Goal: Task Accomplishment & Management: Manage account settings

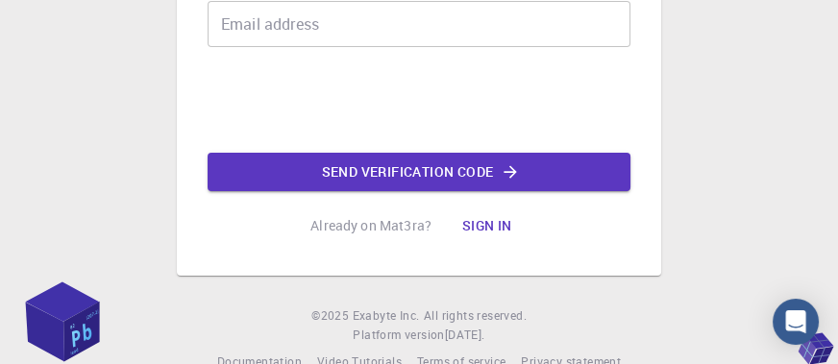
scroll to position [166, 0]
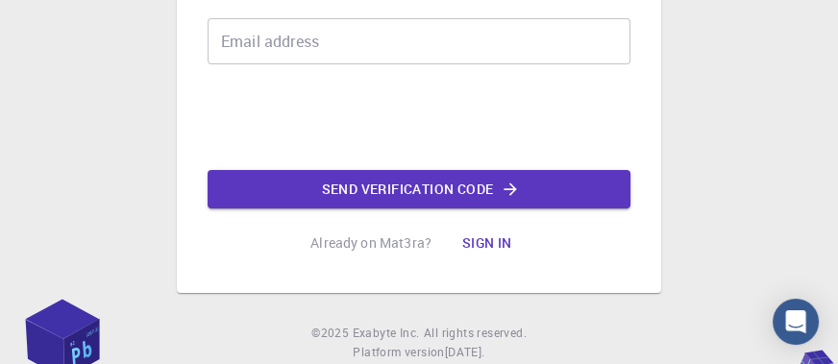
click at [805, 211] on html "1 2 3 Enter email Email address Email address Send verification code Already on…" at bounding box center [419, 127] width 838 height 586
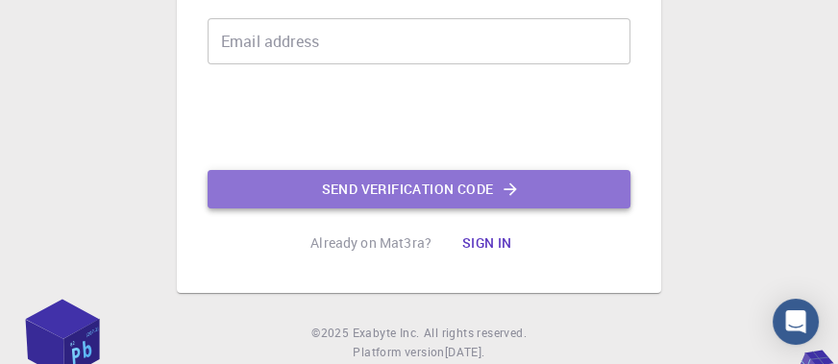
click at [494, 182] on button "Send verification code" at bounding box center [419, 189] width 423 height 38
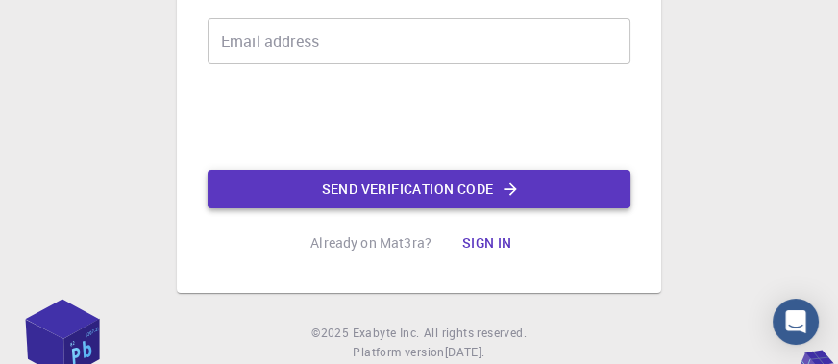
click at [483, 188] on button "Send verification code" at bounding box center [419, 189] width 423 height 38
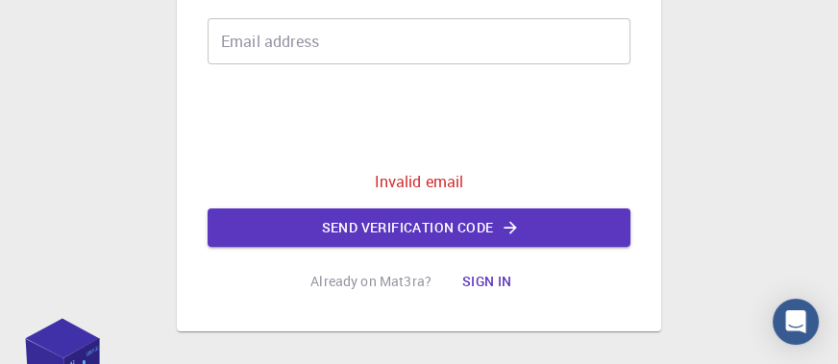
click at [248, 43] on input "Email address" at bounding box center [419, 41] width 423 height 46
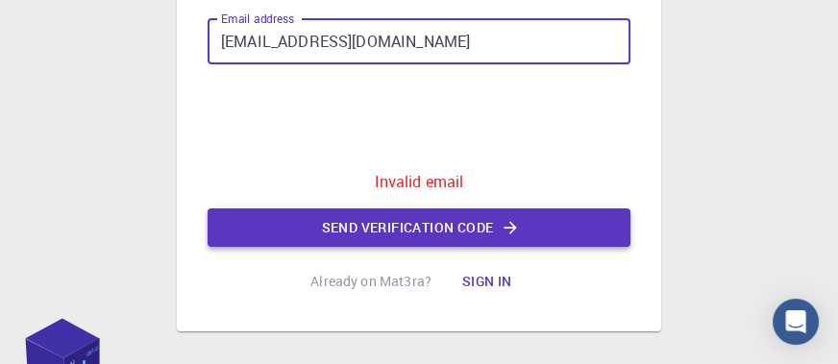
type input "[EMAIL_ADDRESS][DOMAIN_NAME]"
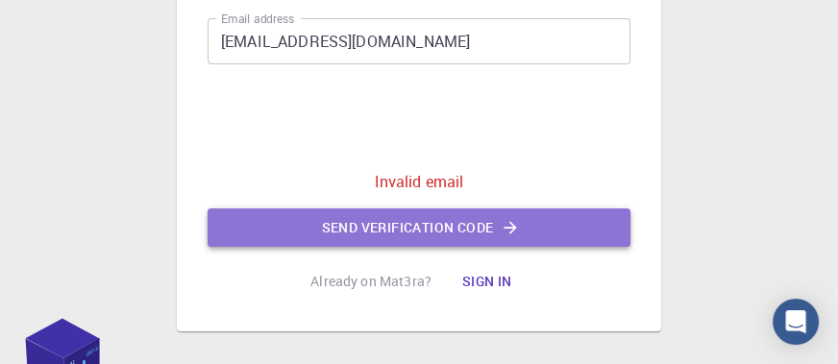
click at [461, 221] on button "Send verification code" at bounding box center [419, 228] width 423 height 38
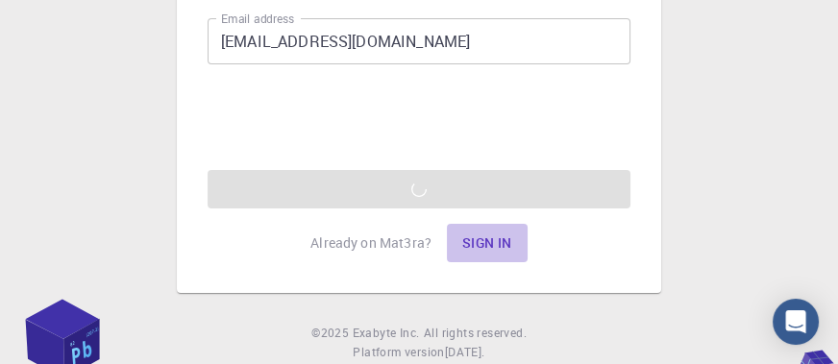
click at [491, 243] on button "Sign in" at bounding box center [487, 243] width 81 height 38
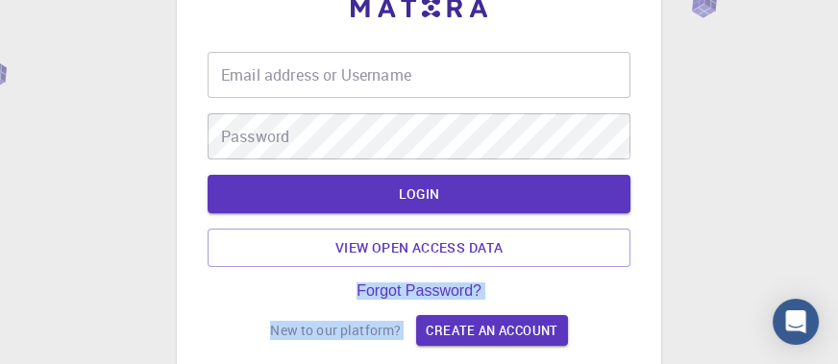
scroll to position [47, 0]
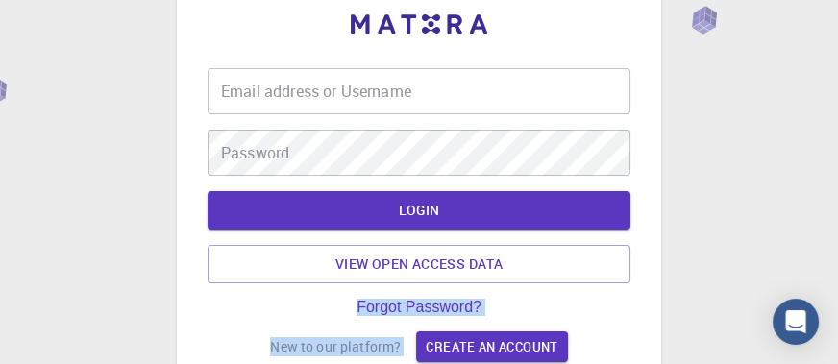
drag, startPoint x: 493, startPoint y: 245, endPoint x: 787, endPoint y: 122, distance: 318.8
click at [787, 122] on div "Email address or Username Email address or Username Password Password LOGIN Vie…" at bounding box center [419, 263] width 838 height 621
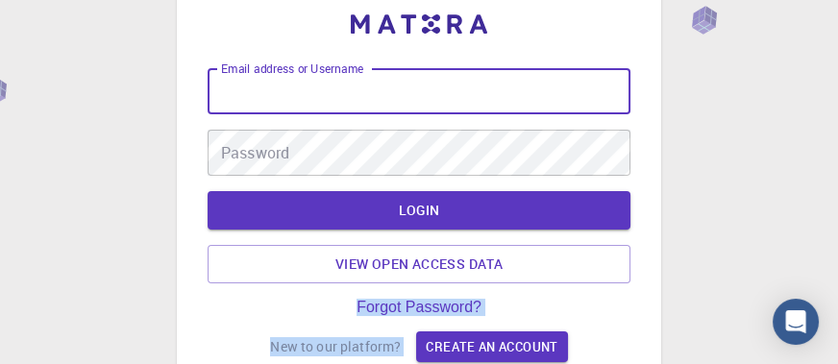
click at [249, 96] on input "Email address or Username" at bounding box center [419, 91] width 423 height 46
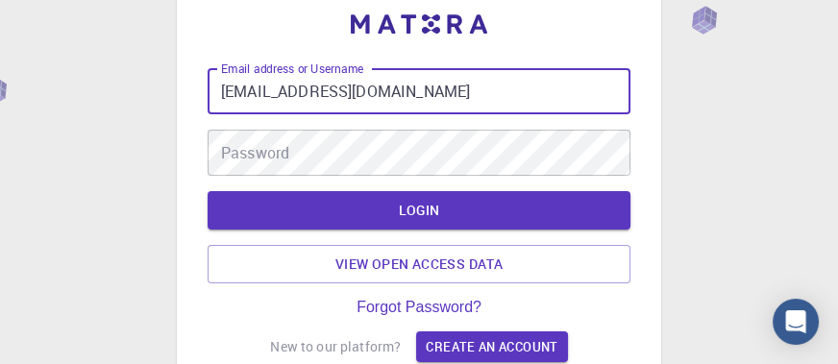
type input "[EMAIL_ADDRESS][DOMAIN_NAME]"
click at [260, 162] on div "Password Password" at bounding box center [419, 153] width 423 height 46
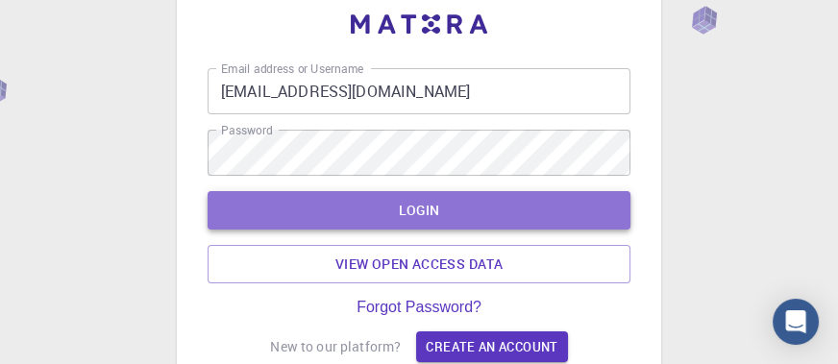
click at [391, 212] on button "LOGIN" at bounding box center [419, 210] width 423 height 38
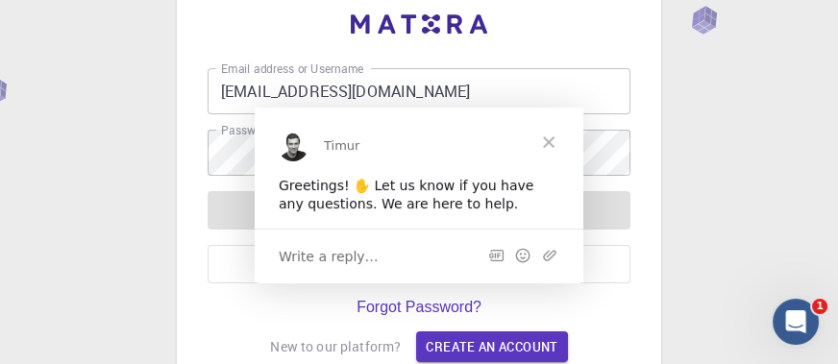
scroll to position [0, 0]
drag, startPoint x: 436, startPoint y: 135, endPoint x: 486, endPoint y: 108, distance: 56.8
click at [486, 108] on div "Timur" at bounding box center [419, 141] width 329 height 69
click at [337, 258] on span "Write a reply…" at bounding box center [329, 255] width 100 height 25
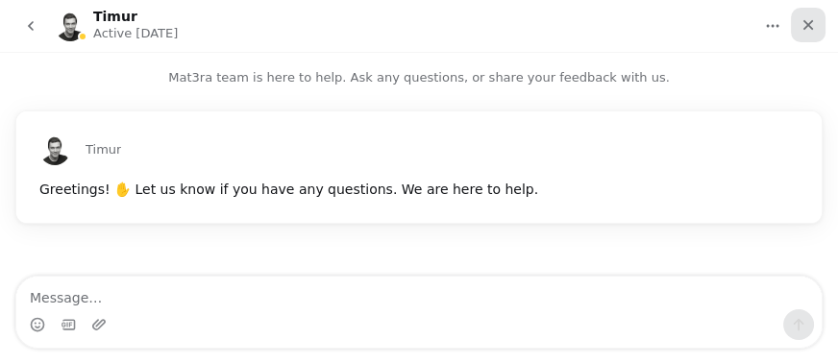
click at [805, 23] on icon "Close" at bounding box center [808, 25] width 11 height 11
